Goal: Browse casually: Explore the website without a specific task or goal

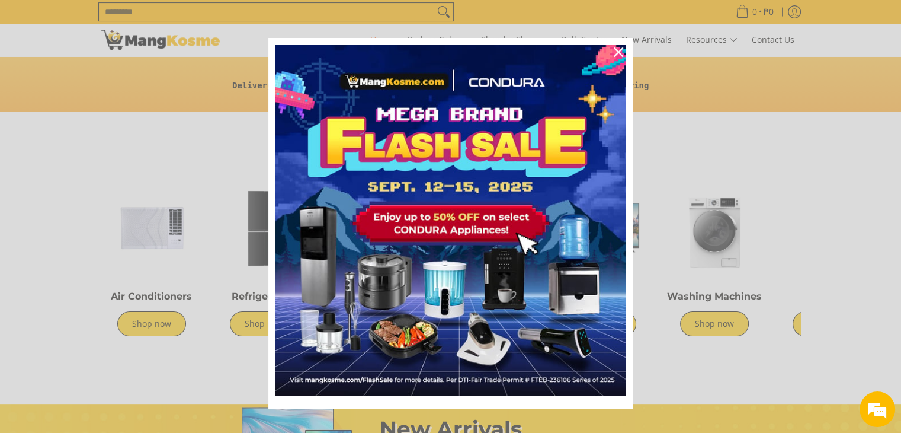
scroll to position [0, 471]
click at [616, 46] on div "Close" at bounding box center [618, 52] width 19 height 19
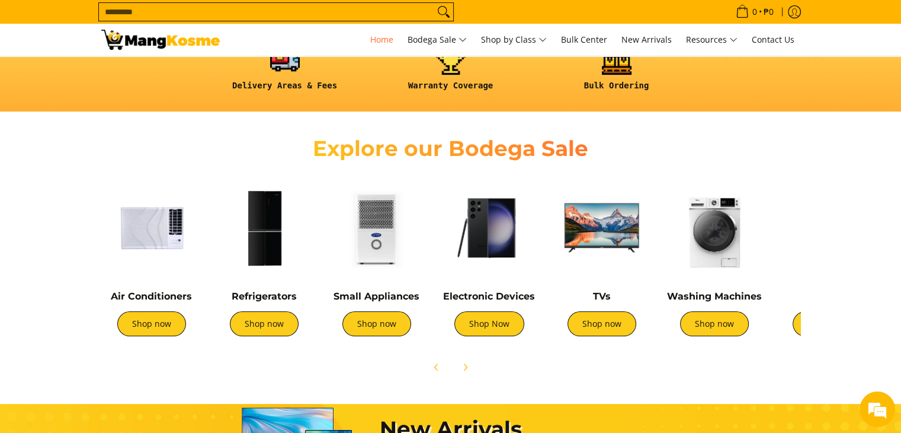
click at [136, 229] on img at bounding box center [151, 227] width 101 height 101
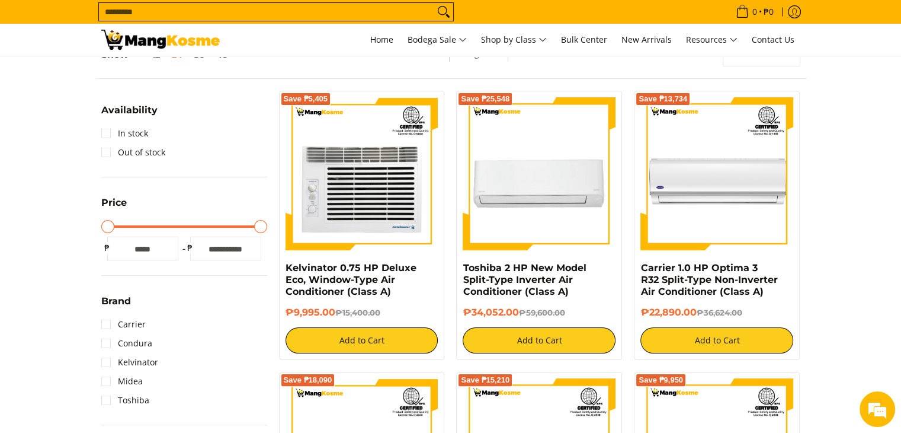
scroll to position [206, 0]
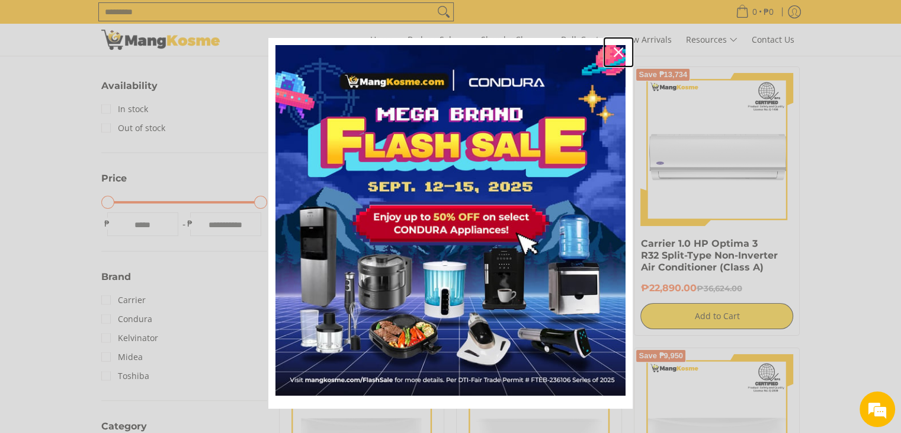
click at [614, 50] on icon "close icon" at bounding box center [618, 51] width 9 height 9
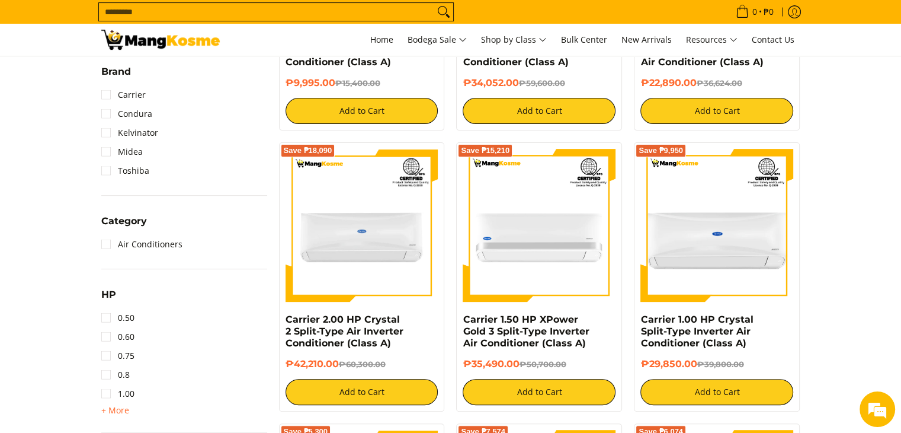
scroll to position [489, 0]
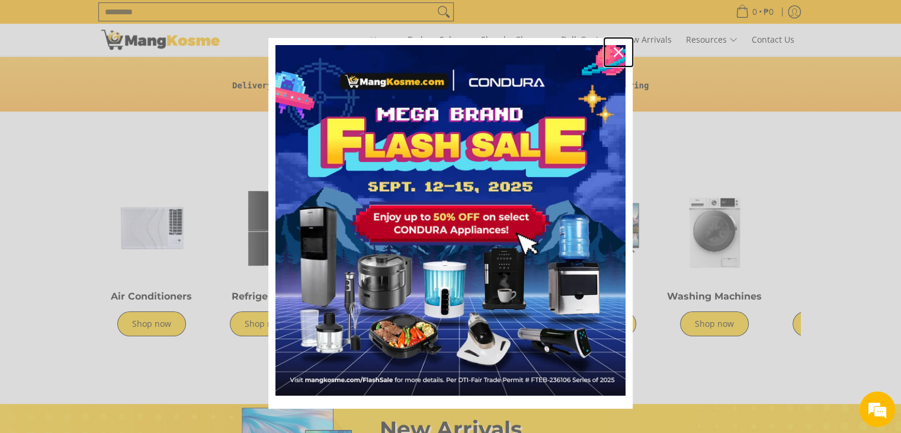
click at [611, 46] on div "Close" at bounding box center [618, 52] width 19 height 19
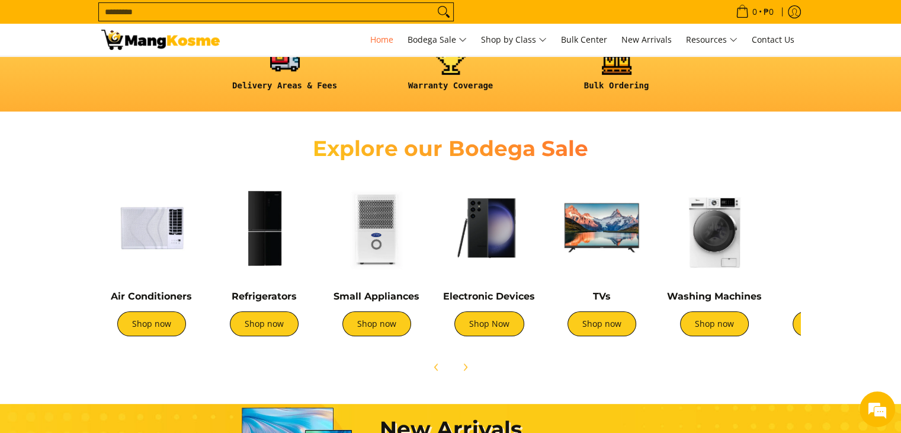
scroll to position [0, 471]
click at [715, 263] on img at bounding box center [714, 227] width 101 height 101
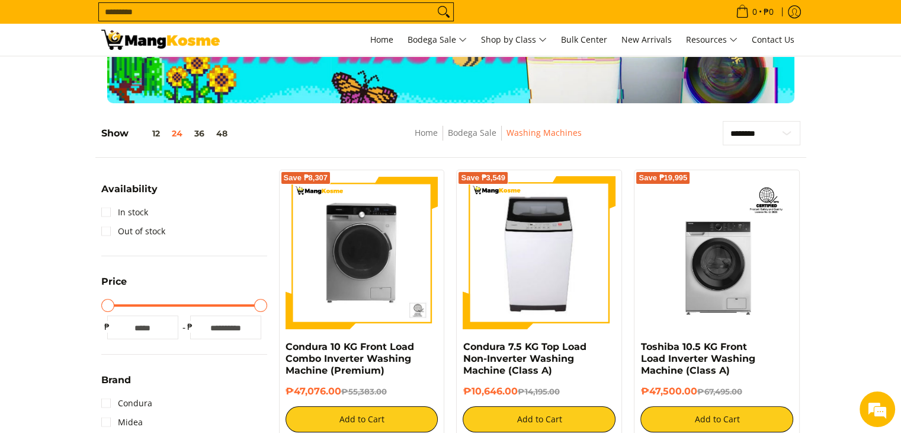
scroll to position [158, 0]
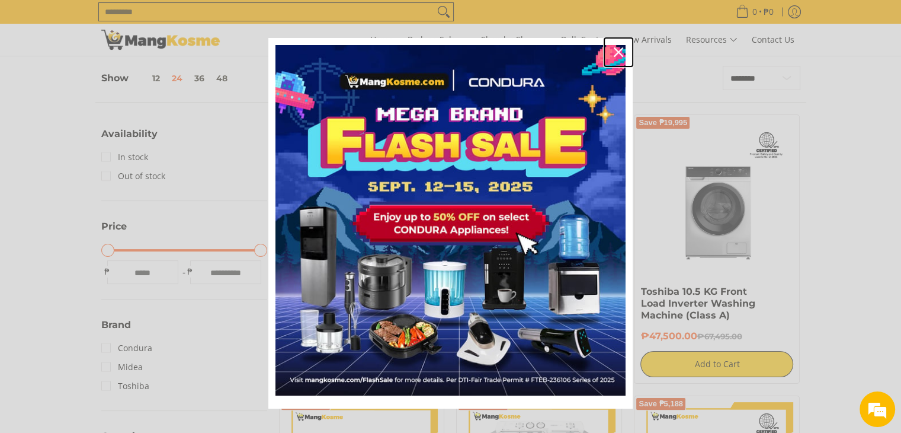
click at [619, 46] on div "Close" at bounding box center [618, 52] width 19 height 19
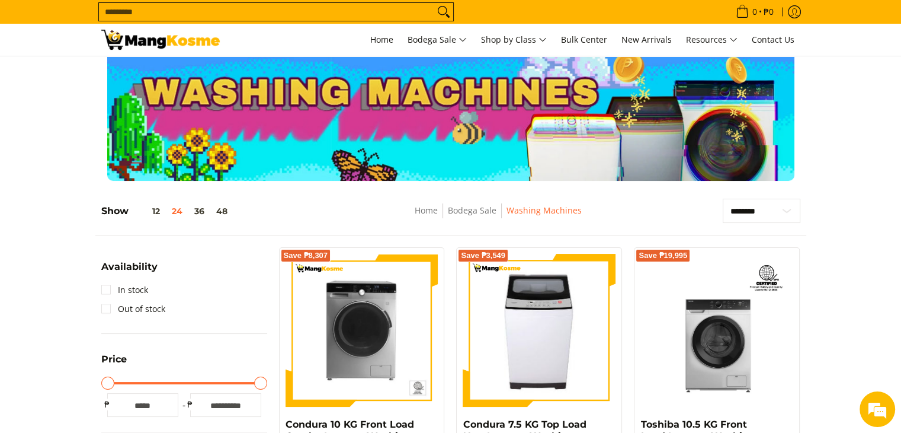
scroll to position [0, 0]
